Goal: Navigation & Orientation: Find specific page/section

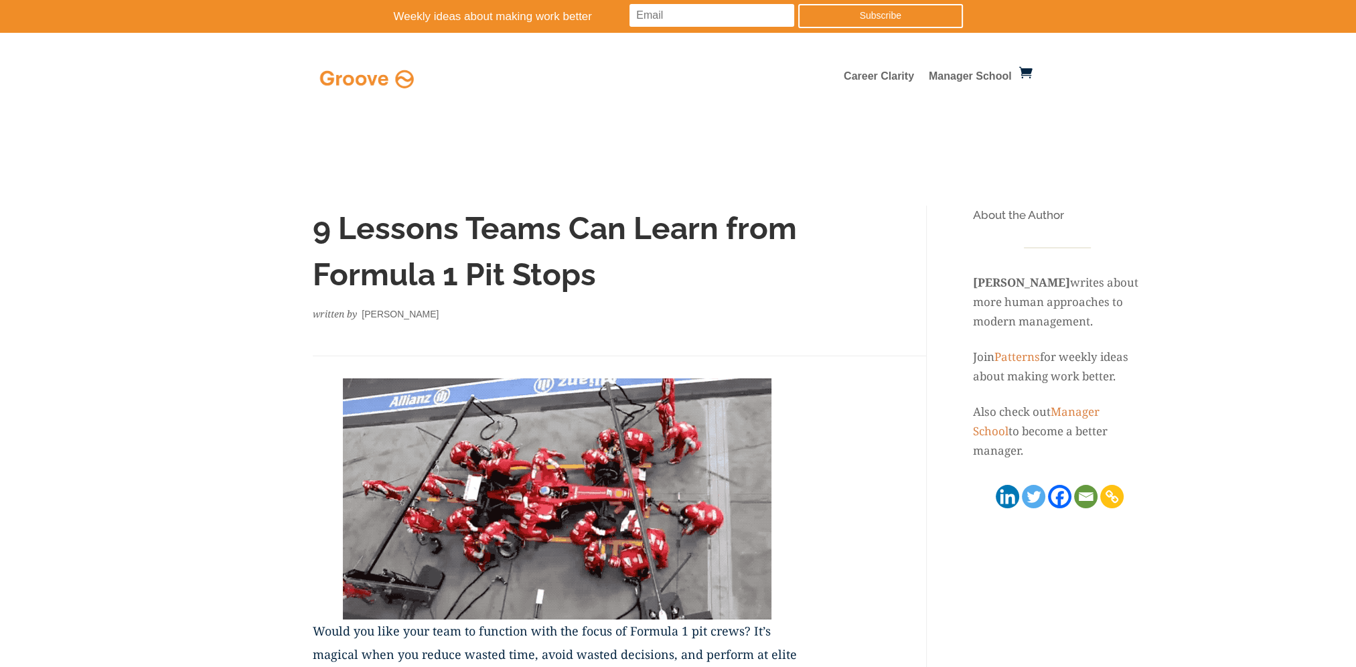
click at [361, 76] on img at bounding box center [367, 78] width 100 height 25
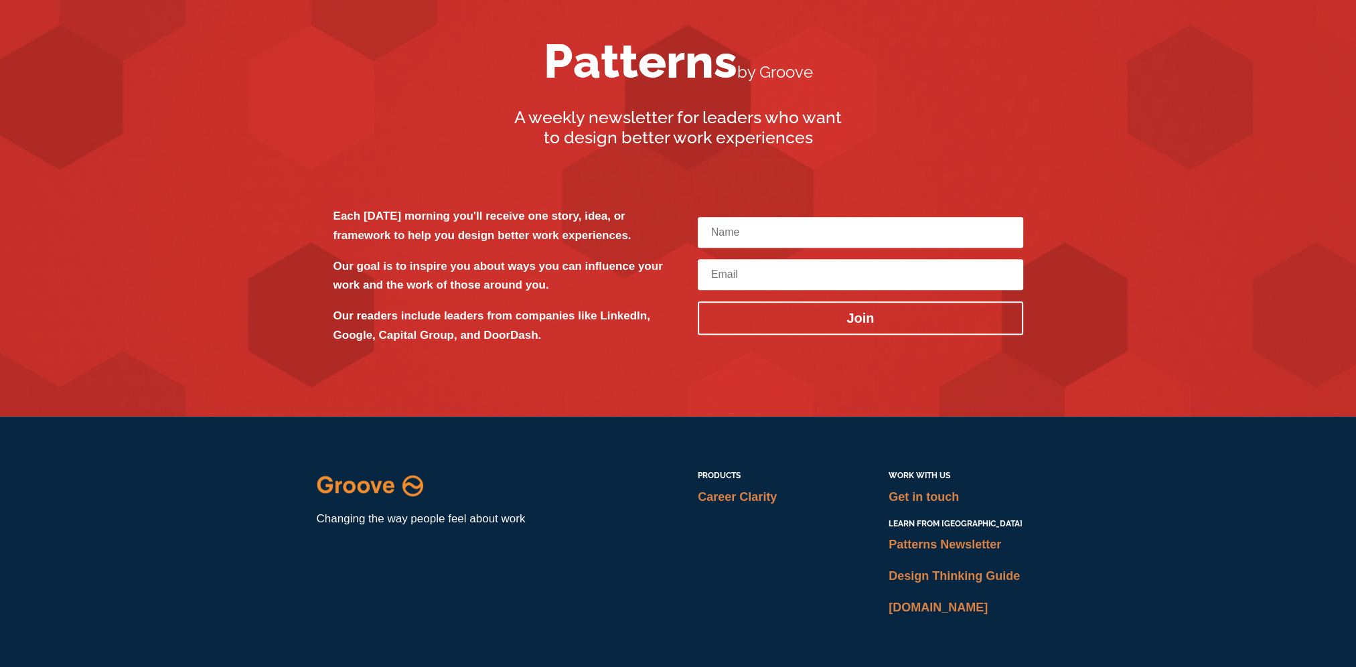
scroll to position [1594, 0]
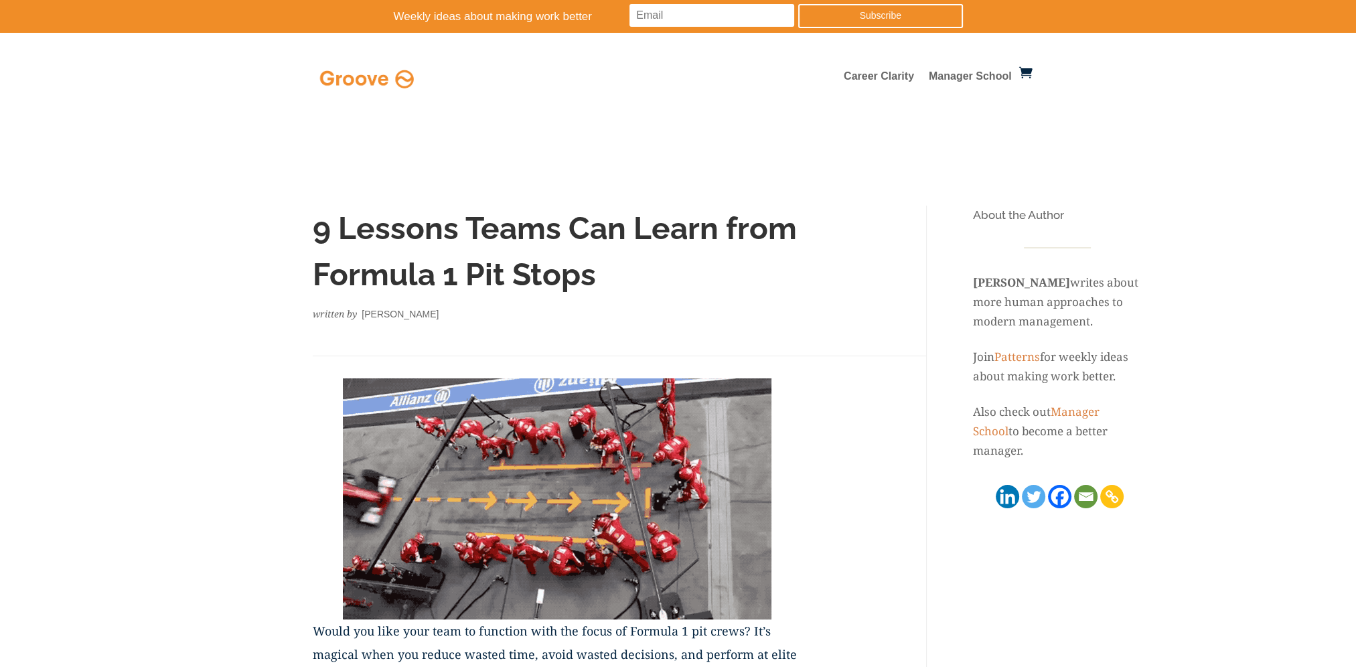
click at [1079, 415] on link "Manager School" at bounding box center [1035, 421] width 127 height 35
